Goal: Book appointment/travel/reservation

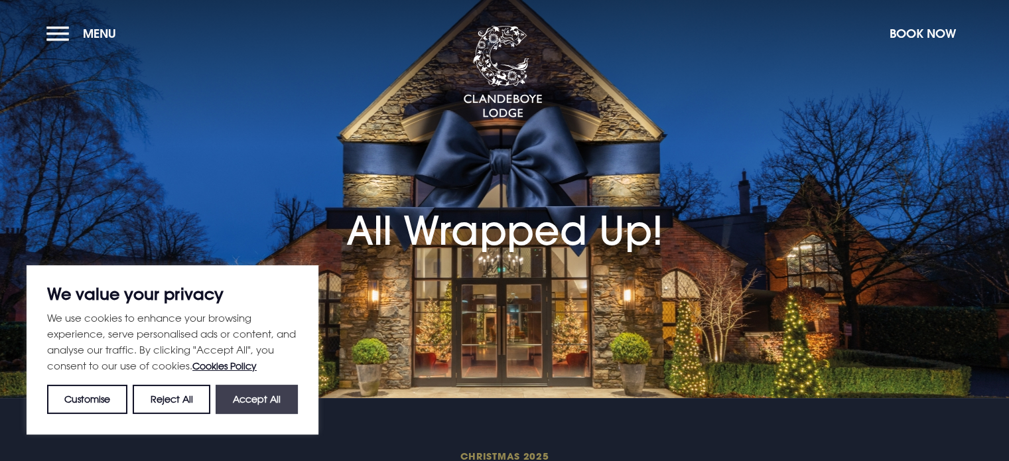
click at [245, 398] on button "Accept All" at bounding box center [257, 399] width 82 height 29
checkbox input "true"
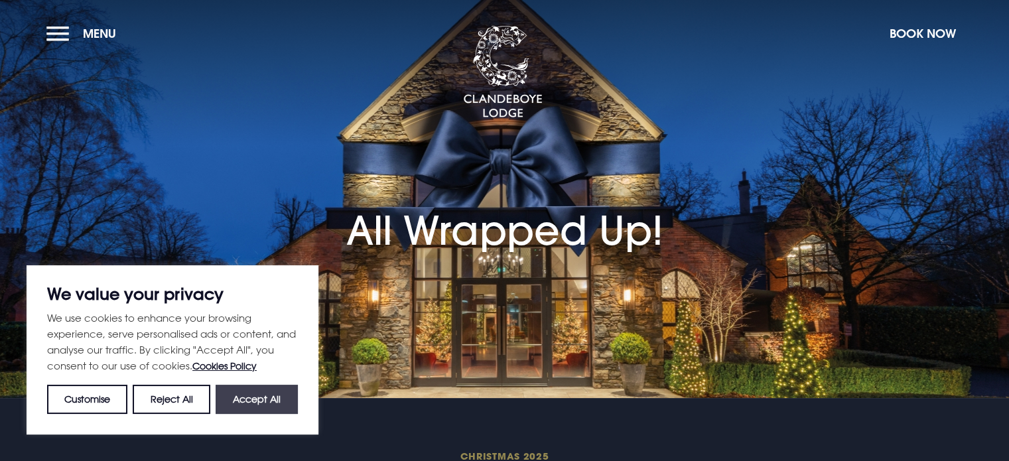
checkbox input "true"
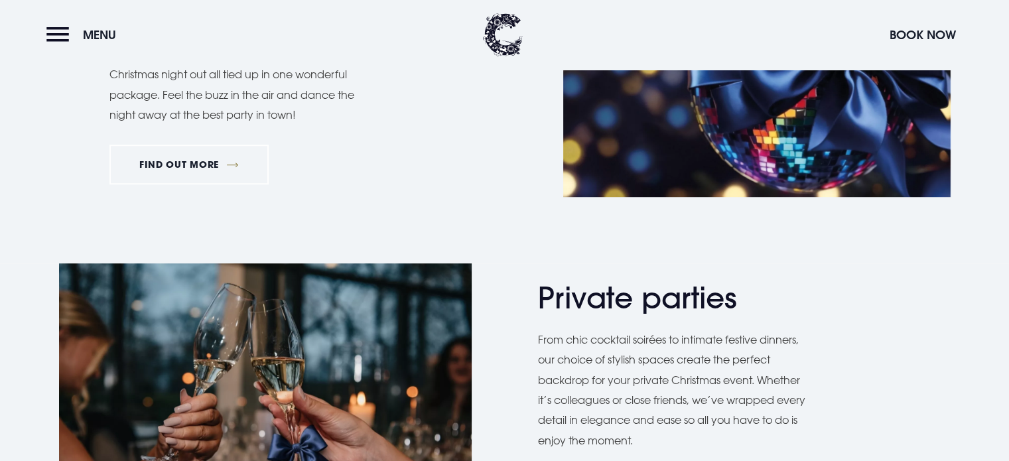
scroll to position [553, 0]
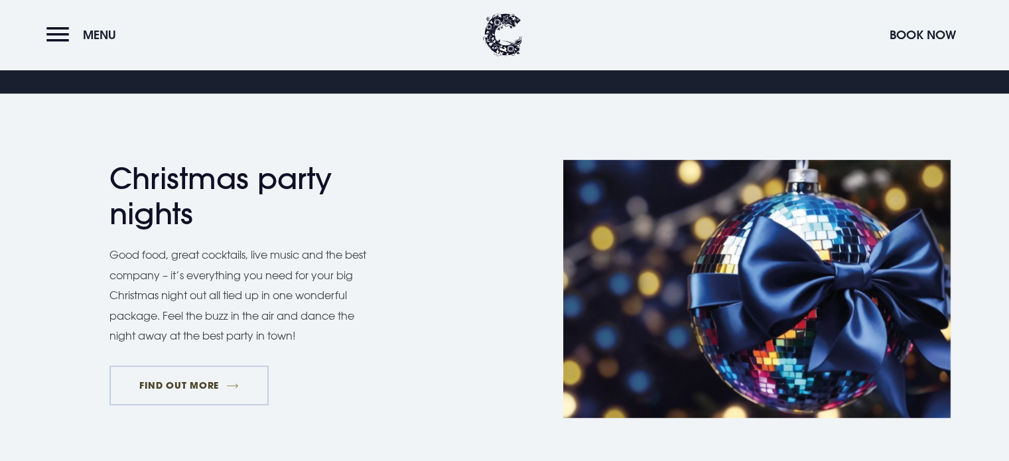
click at [187, 388] on link "FIND OUT MORE" at bounding box center [189, 386] width 160 height 40
